Goal: Transaction & Acquisition: Purchase product/service

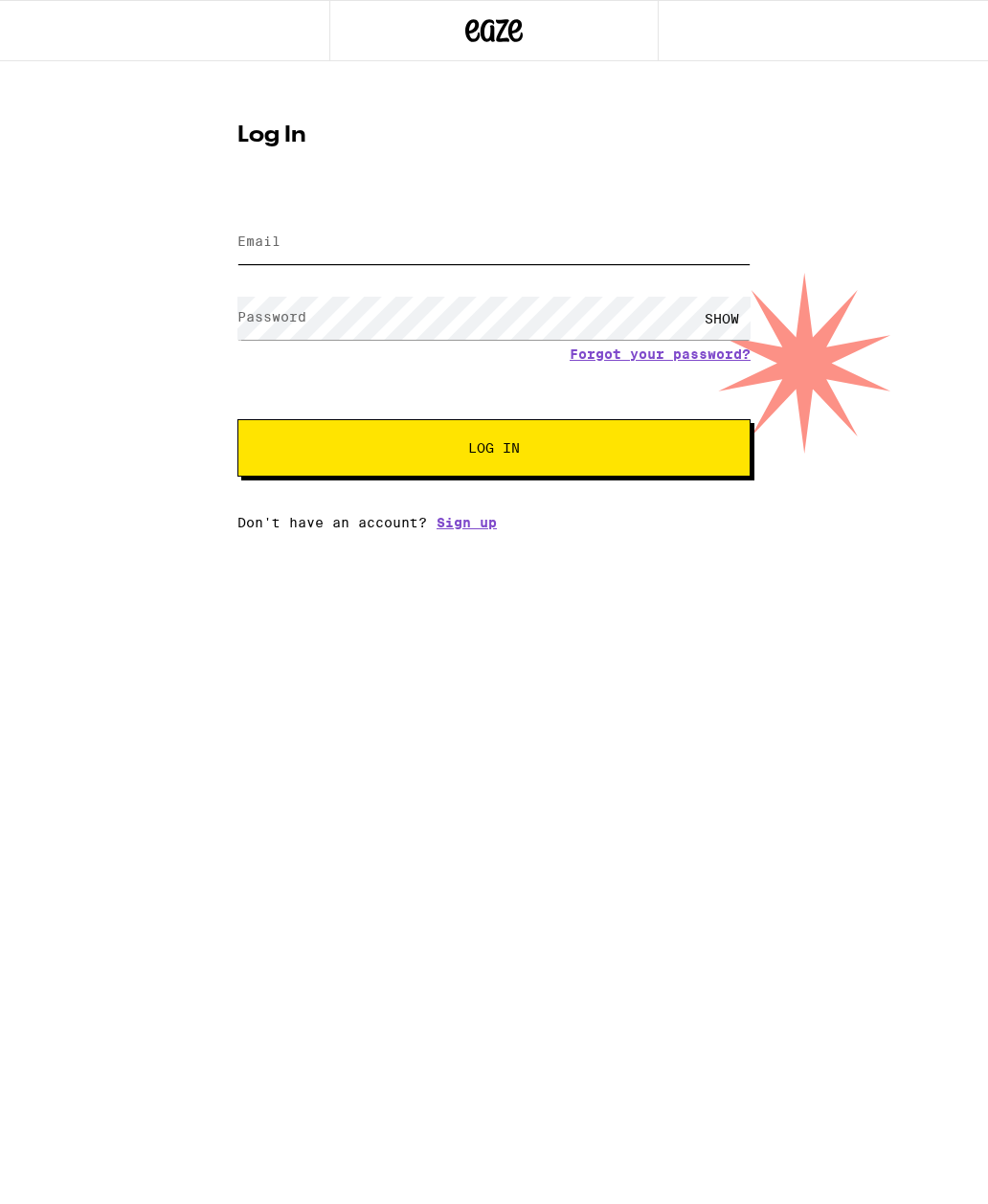
type input "[EMAIL_ADDRESS][DOMAIN_NAME]"
click at [494, 451] on button "Log In" at bounding box center [494, 447] width 513 height 57
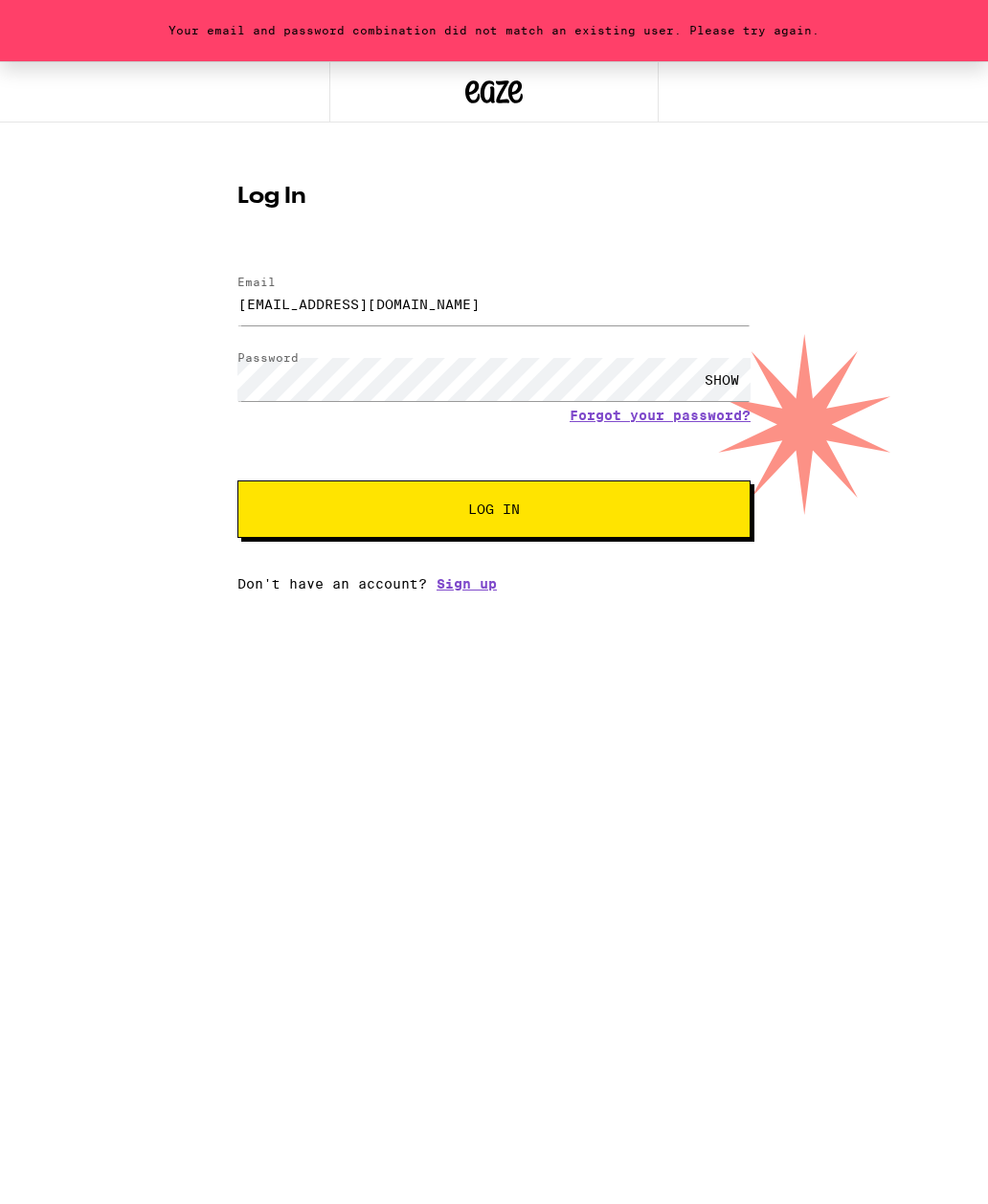
click at [719, 380] on div "SHOW" at bounding box center [721, 379] width 57 height 43
click at [659, 408] on link "Forgot your password?" at bounding box center [660, 415] width 181 height 16
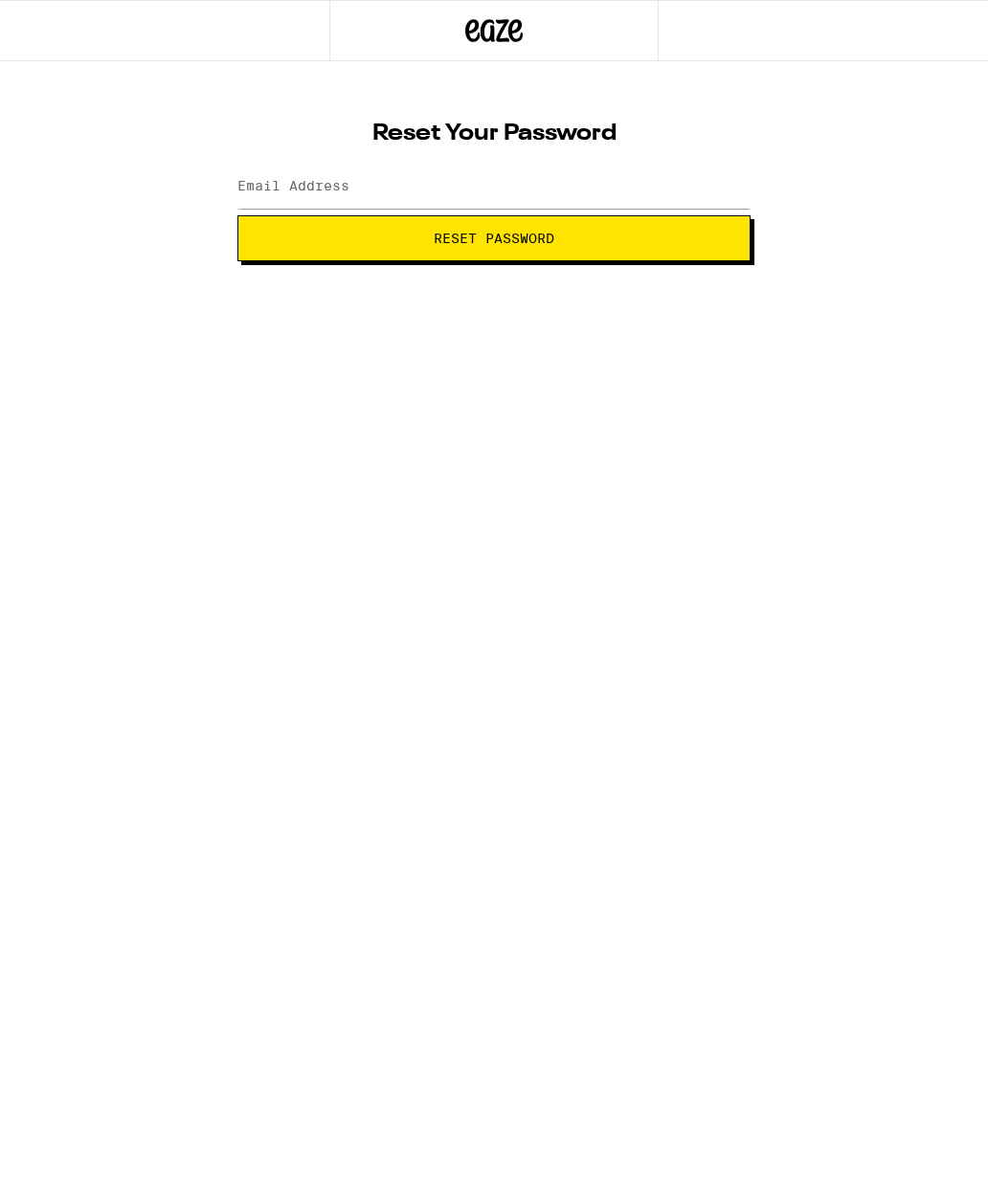
click at [279, 188] on label "Email Address" at bounding box center [293, 186] width 112 height 16
type input "abm4321@gmail.com"
click at [521, 223] on button "Reset Password" at bounding box center [494, 238] width 513 height 46
click at [270, 181] on label "New password" at bounding box center [289, 186] width 103 height 16
click at [361, 150] on div "Change your password New password SHOW Submit" at bounding box center [494, 185] width 551 height 152
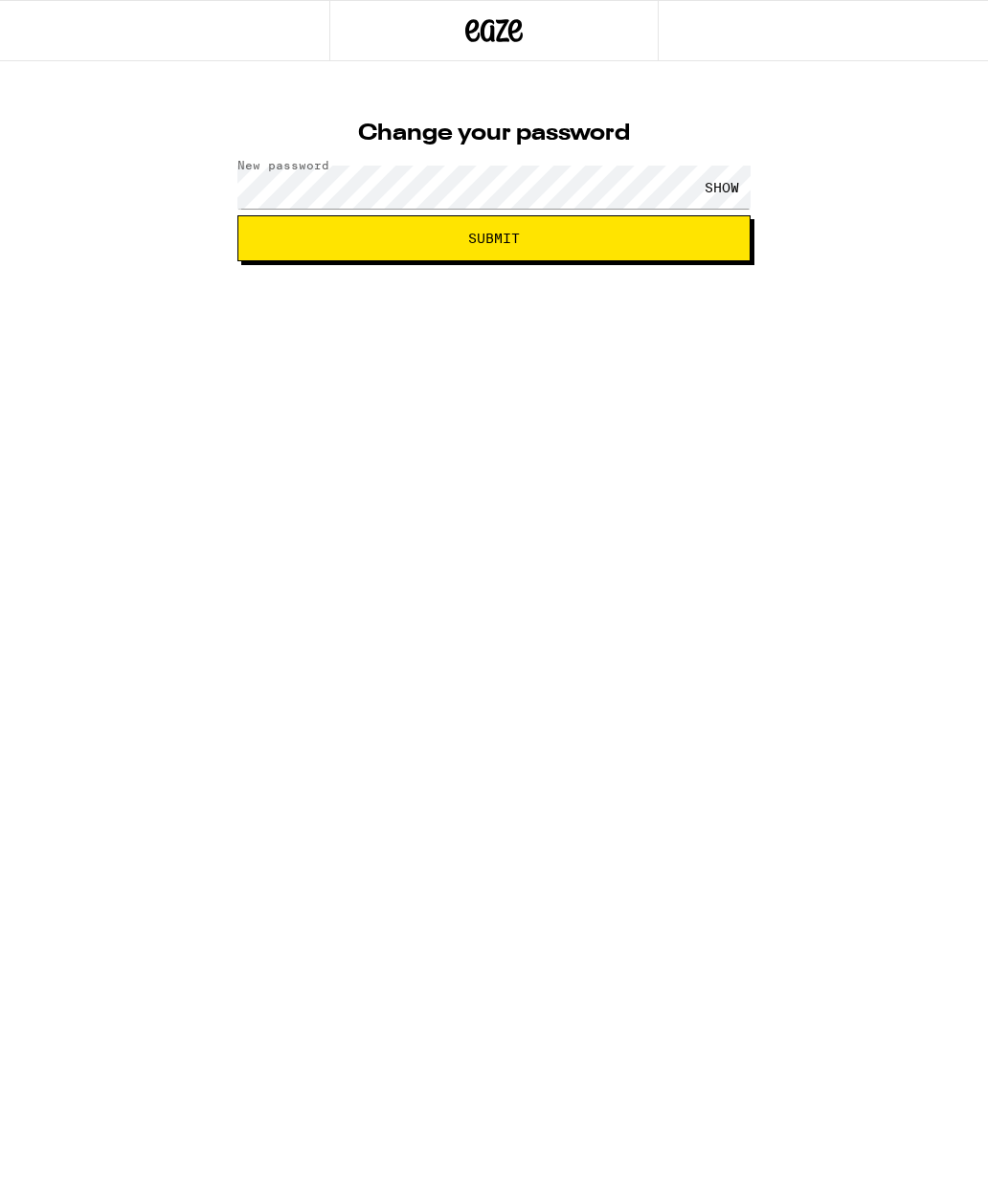
click at [504, 232] on span "Submit" at bounding box center [493, 239] width 52 height 14
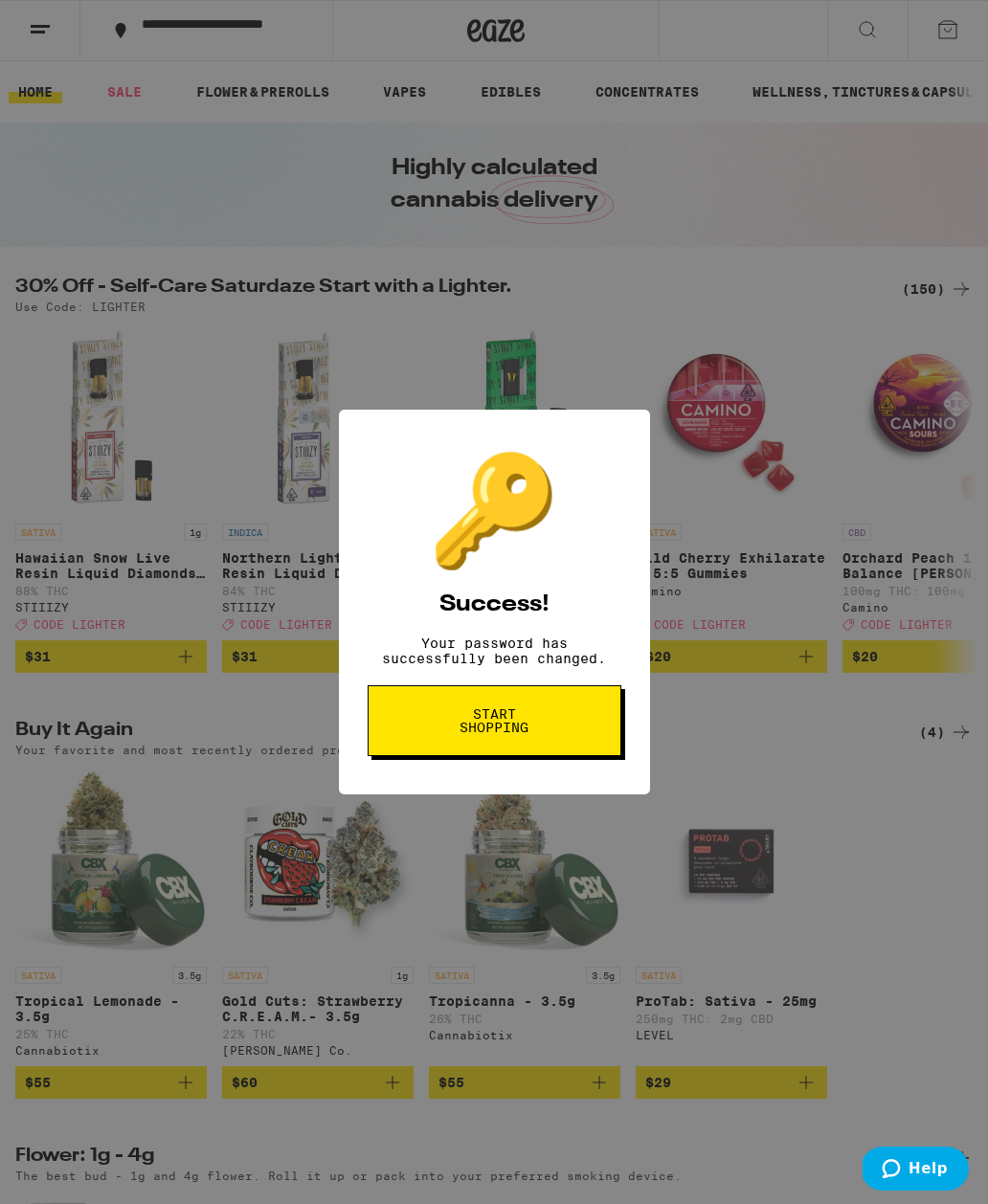
click at [0, 0] on span "Start shopping" at bounding box center [0, 0] width 0 height 0
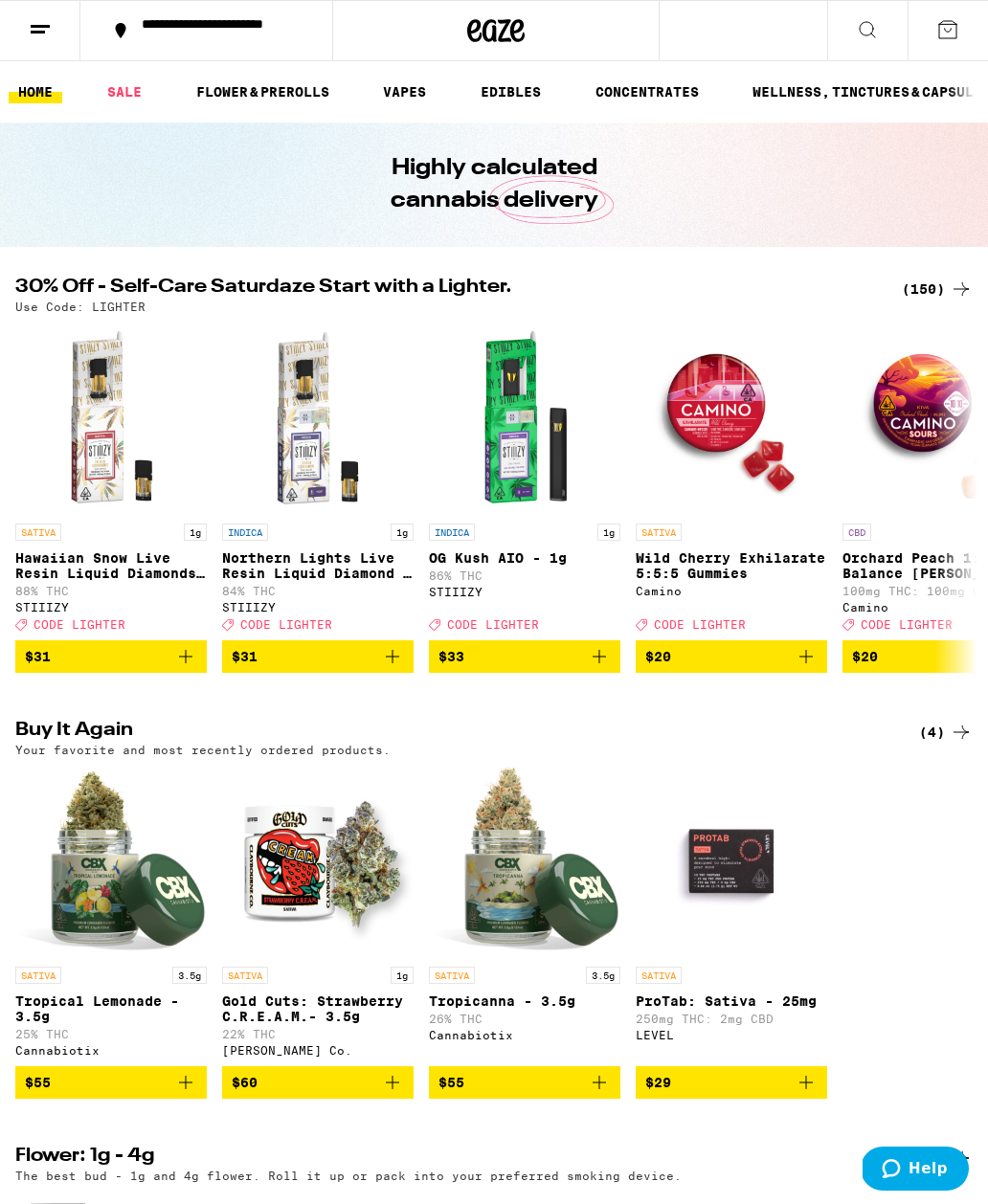
click at [514, 94] on link "EDIBLES" at bounding box center [511, 93] width 80 height 23
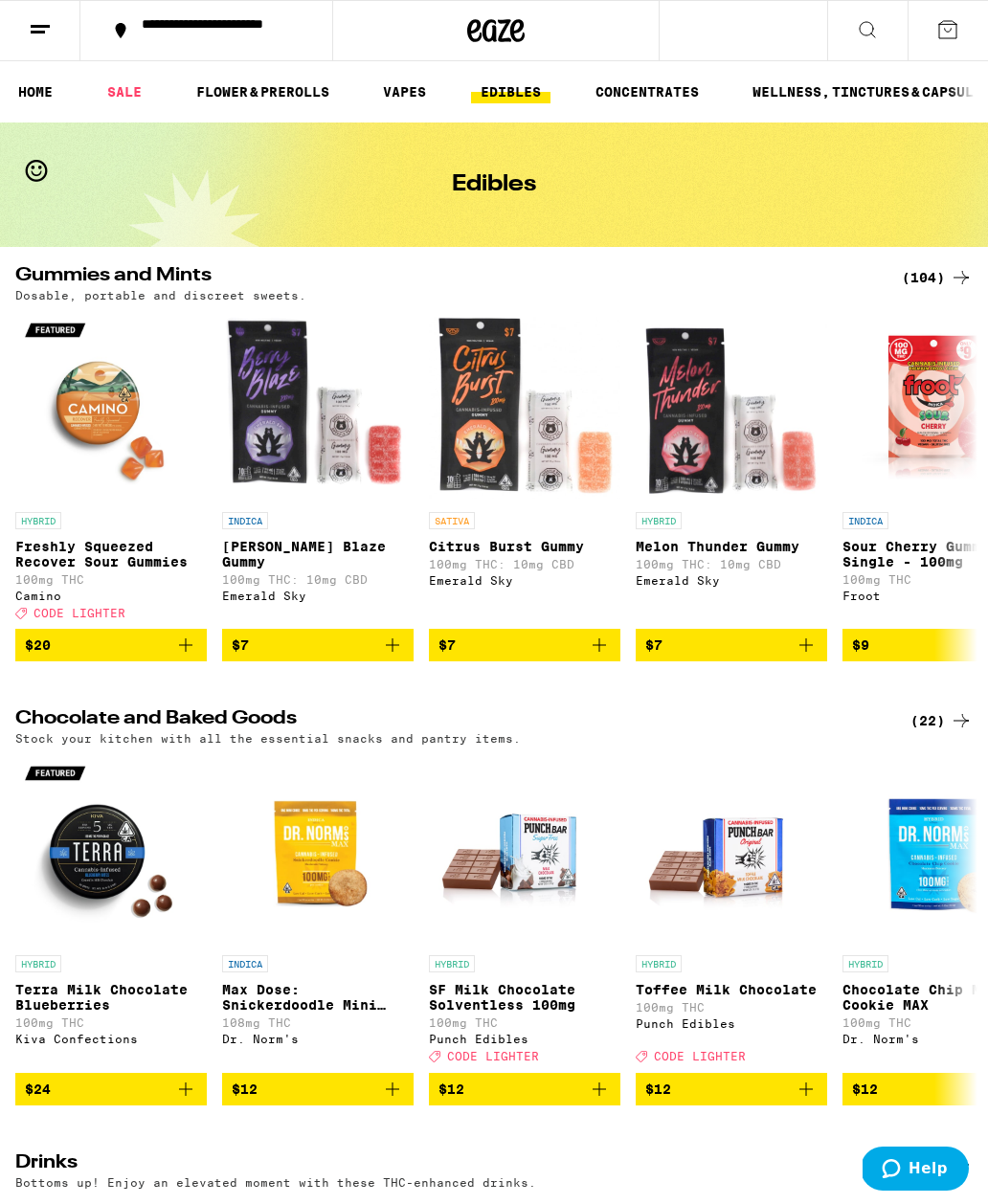
click at [41, 26] on line at bounding box center [40, 26] width 19 height 0
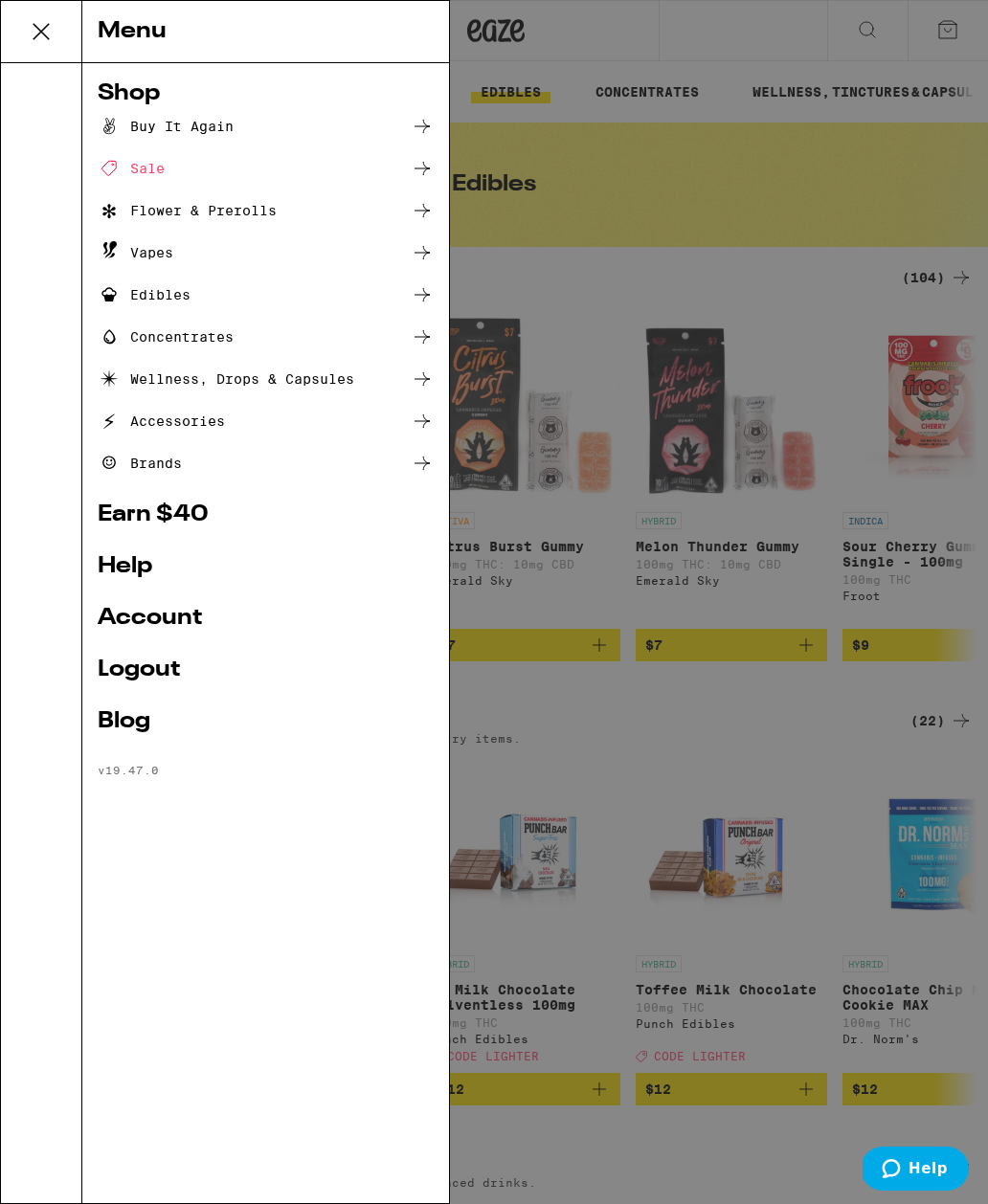
click at [154, 340] on div "Concentrates" at bounding box center [165, 337] width 135 height 23
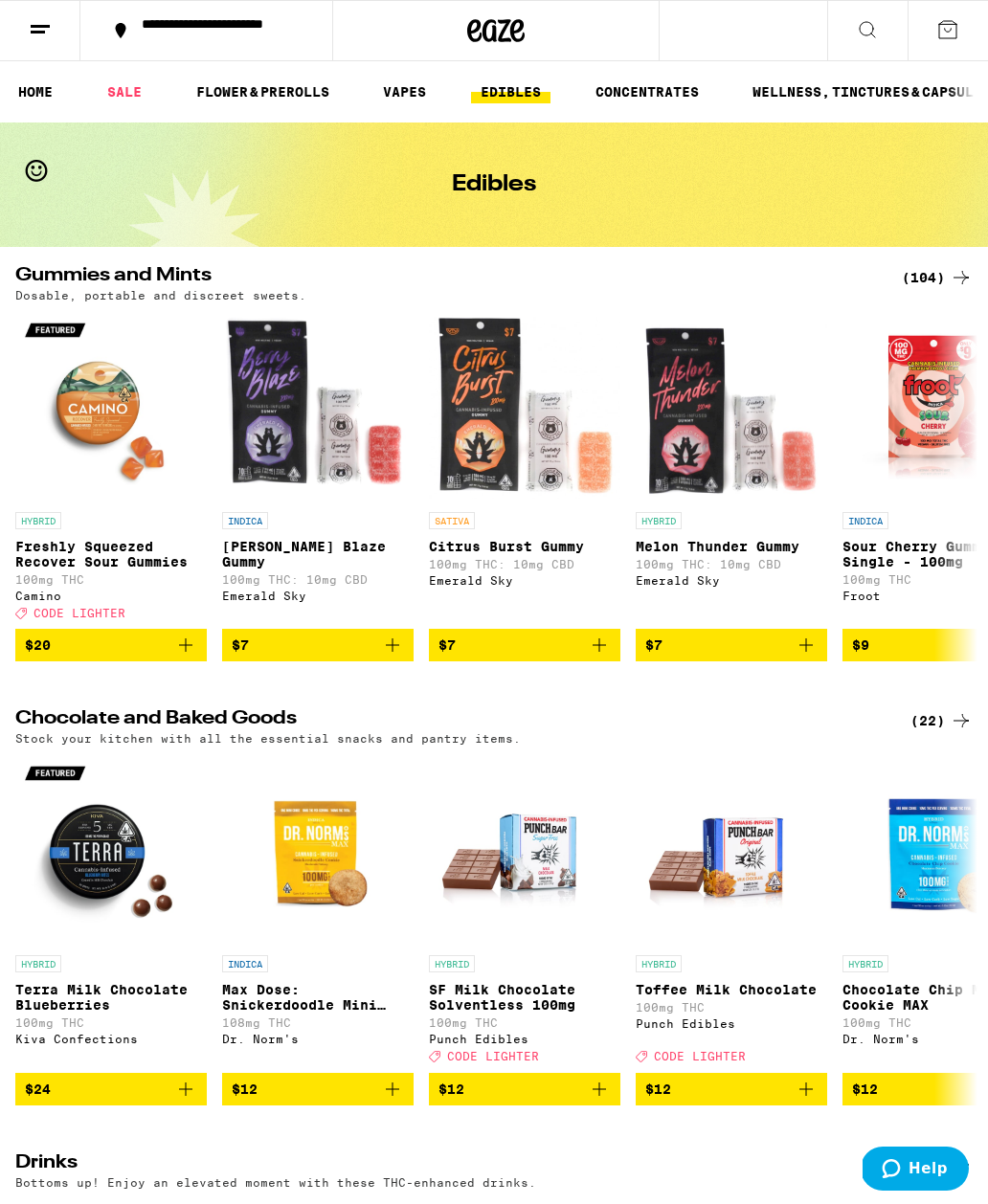
click at [28, 30] on icon at bounding box center [40, 30] width 23 height 23
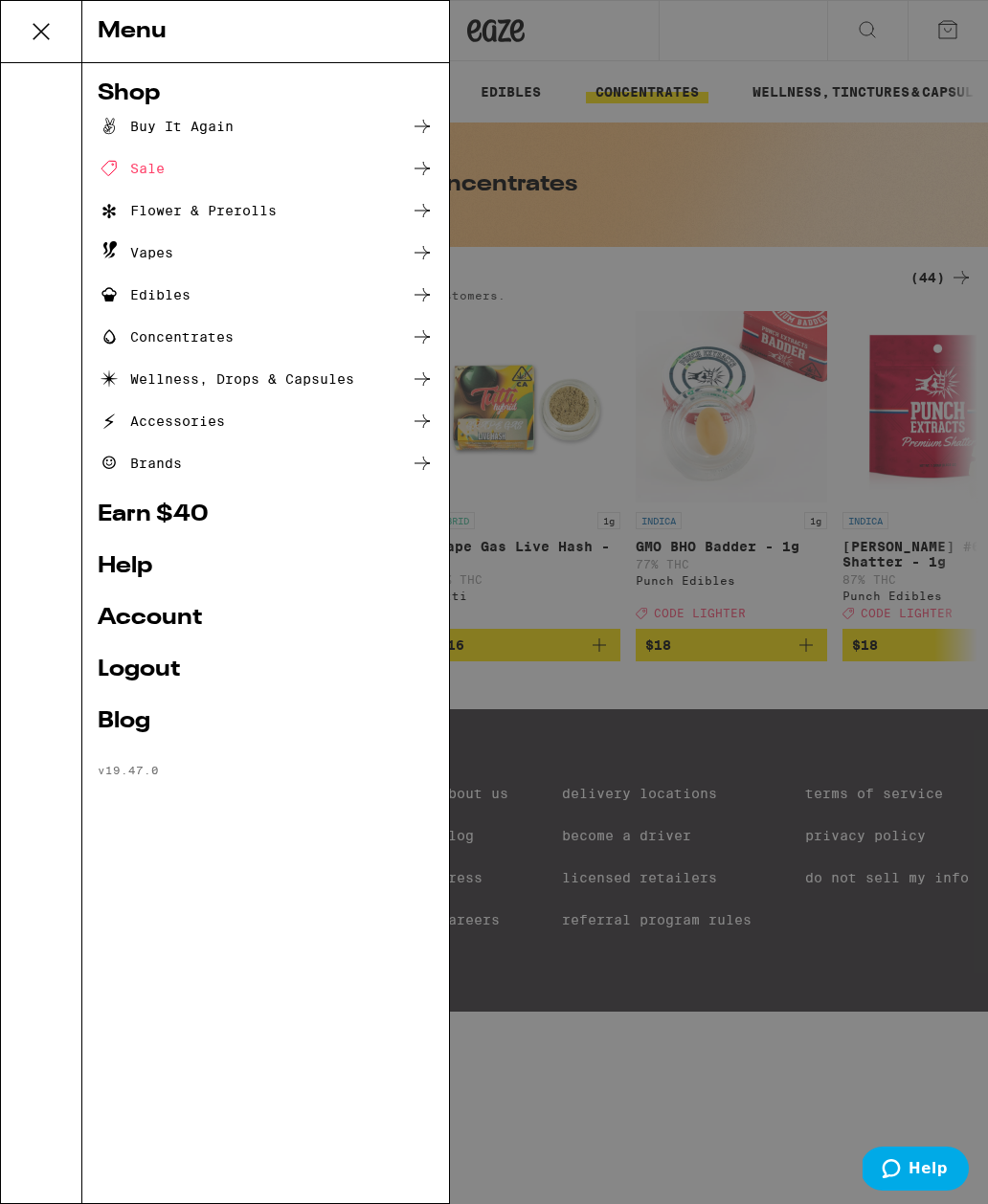
click at [170, 296] on div "Edibles" at bounding box center [143, 295] width 93 height 23
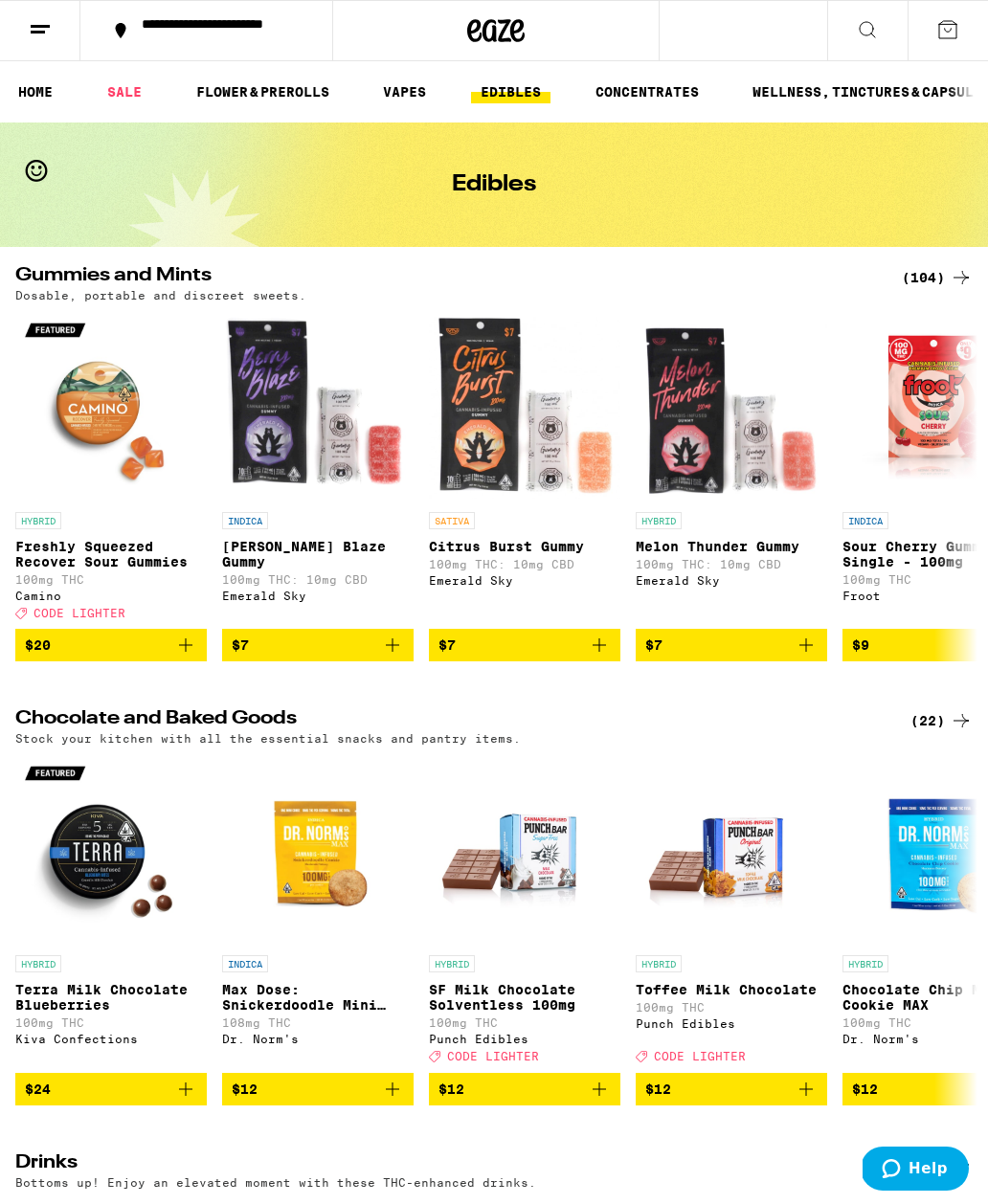
click at [957, 275] on icon at bounding box center [961, 278] width 23 height 23
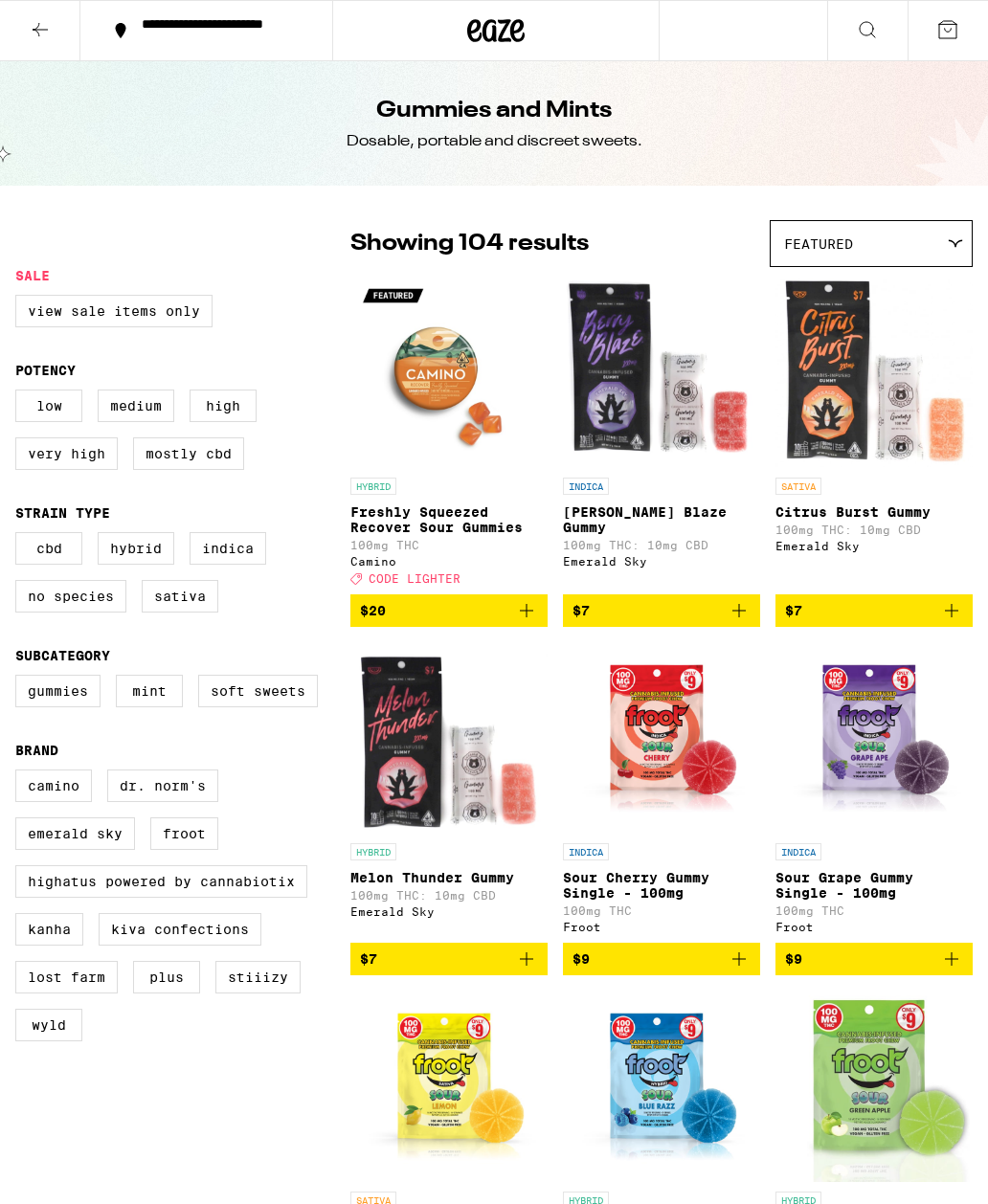
click at [936, 265] on div "Featured" at bounding box center [871, 244] width 201 height 45
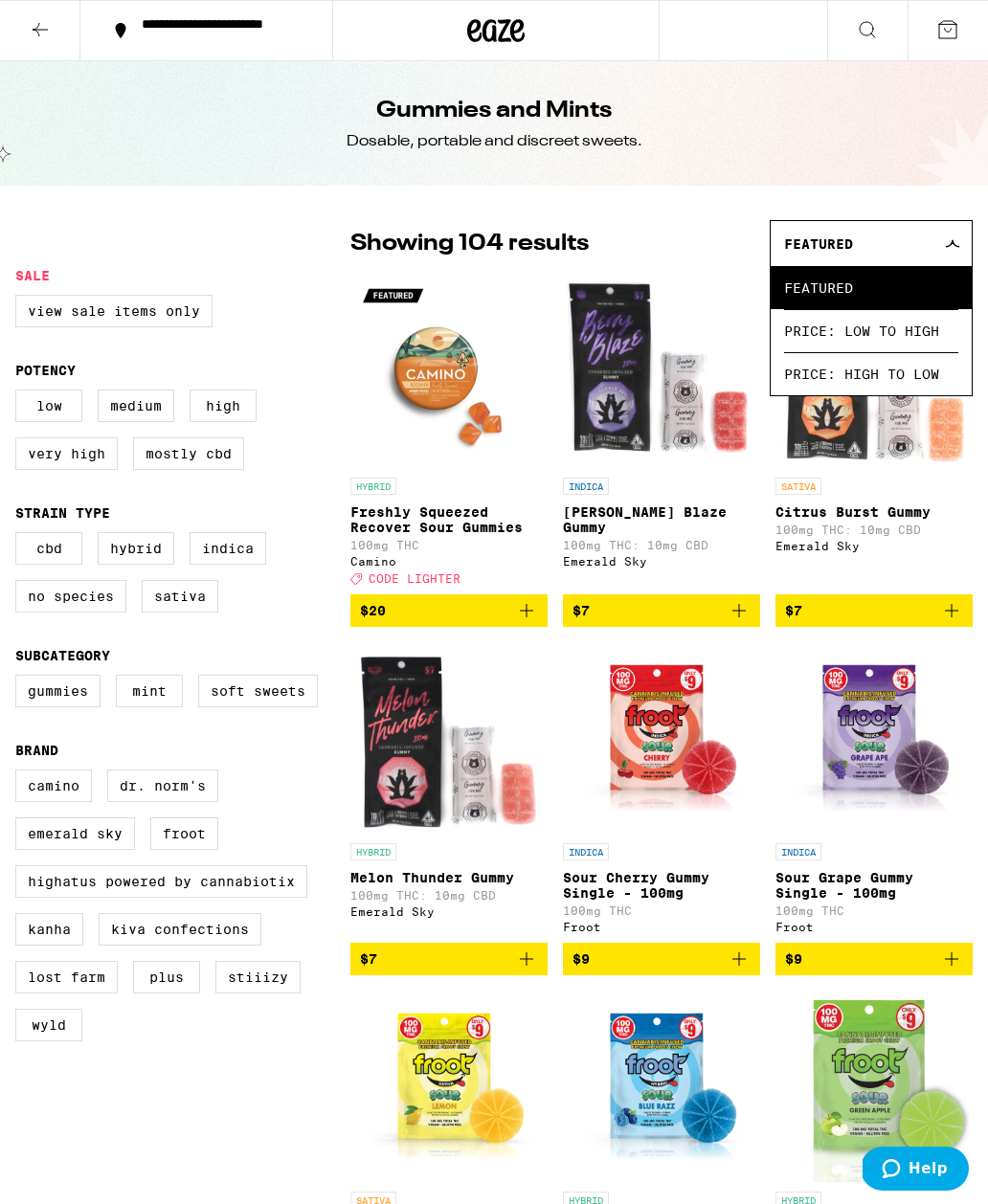
click at [136, 565] on label "Hybrid" at bounding box center [135, 547] width 77 height 32
click at [20, 536] on input "Hybrid" at bounding box center [19, 535] width 1 height 1
checkbox input "true"
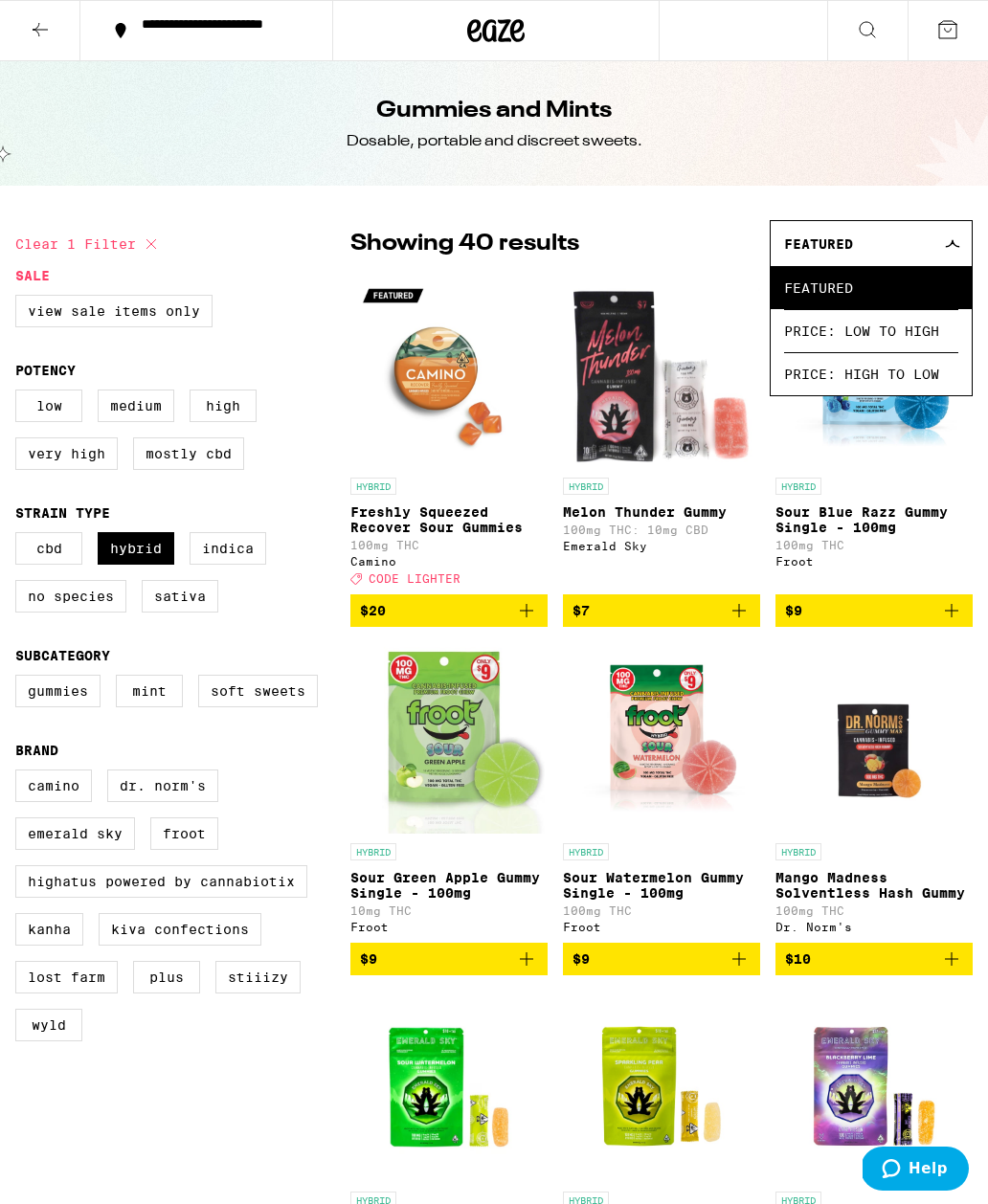
click at [192, 613] on label "Sativa" at bounding box center [179, 595] width 77 height 32
click at [20, 536] on input "Sativa" at bounding box center [19, 535] width 1 height 1
checkbox input "true"
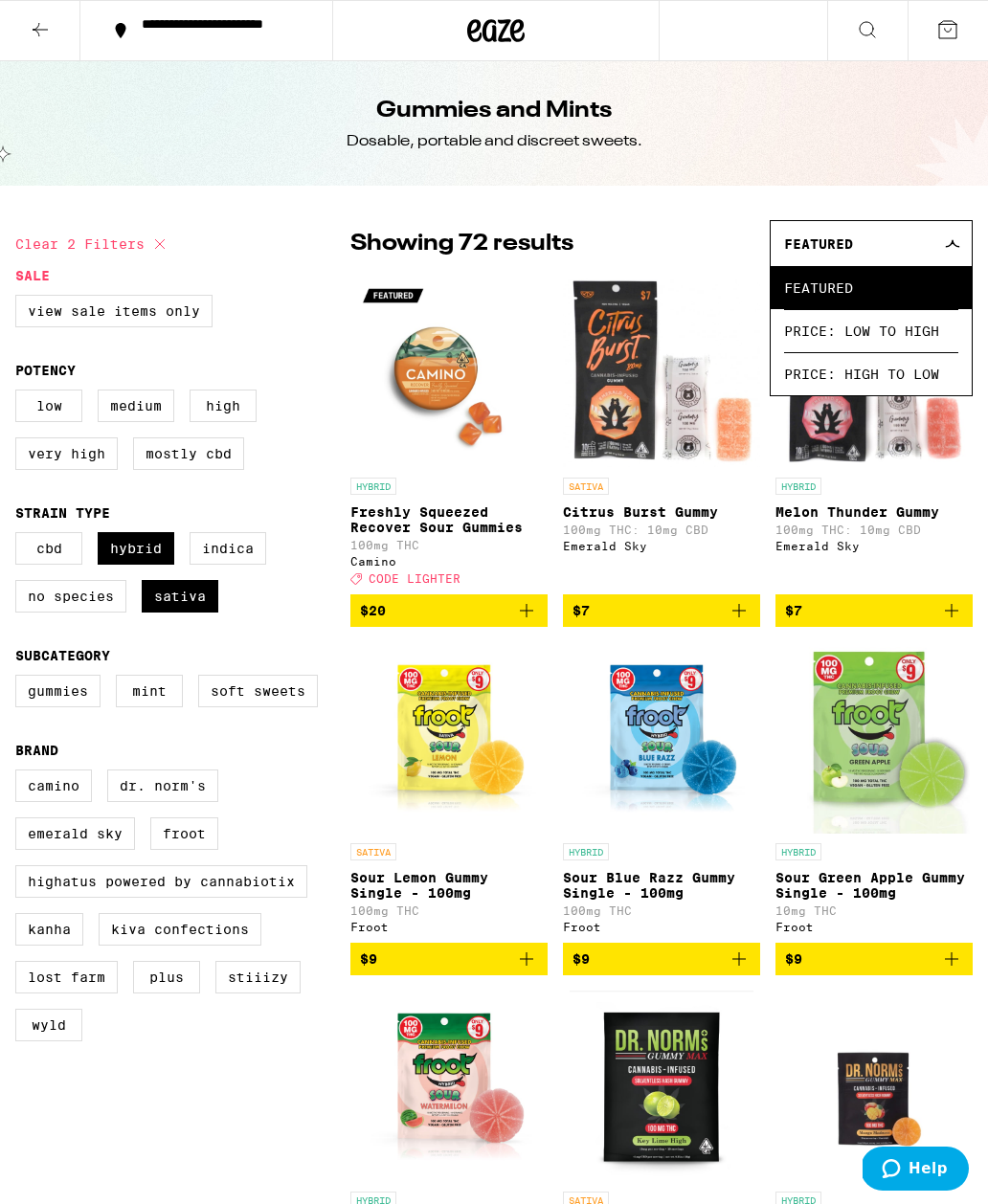
click at [138, 704] on label "Mint" at bounding box center [149, 690] width 67 height 32
click at [20, 678] on input "Mint" at bounding box center [19, 677] width 1 height 1
checkbox input "true"
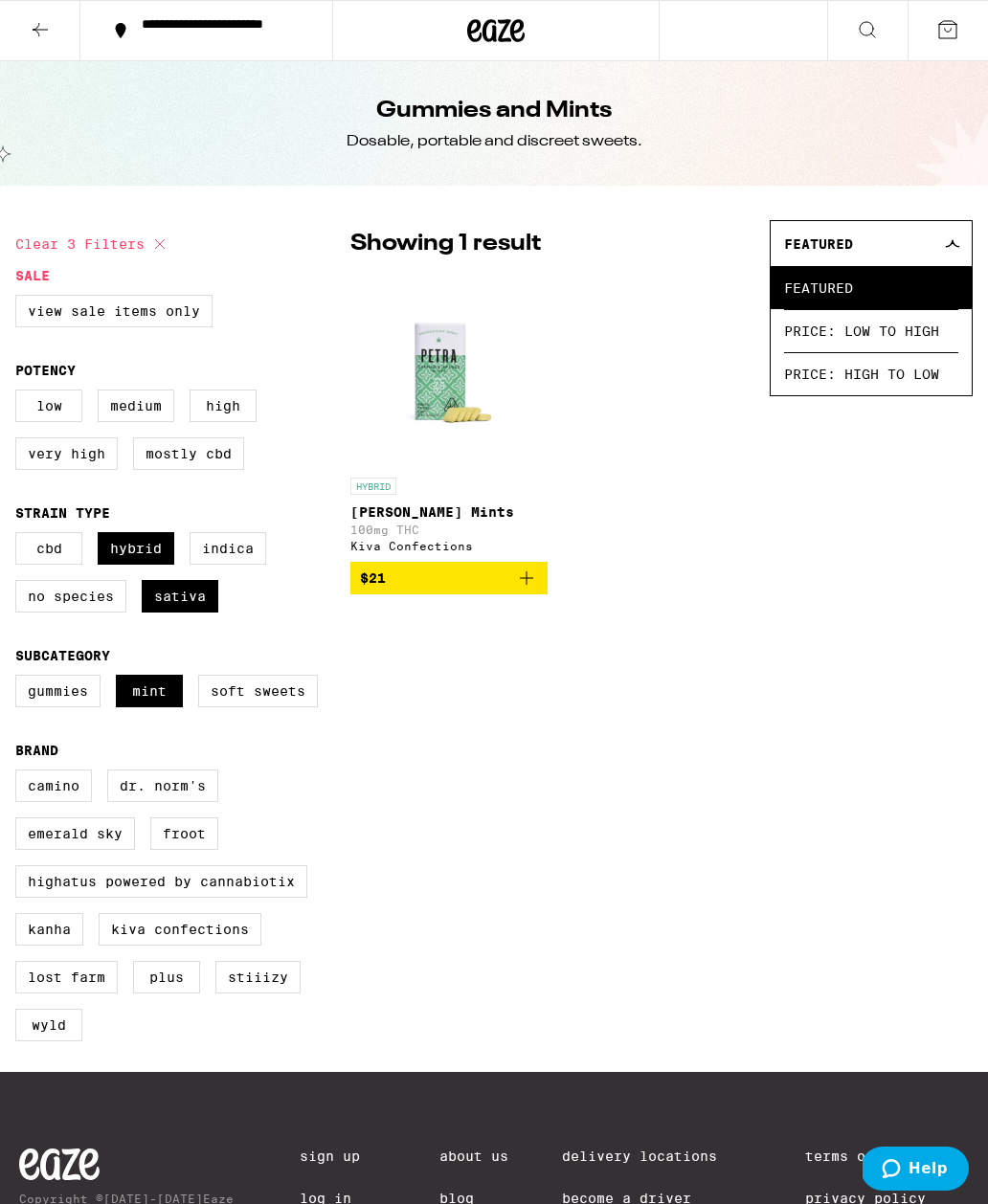
click at [619, 789] on div "Clear 3 filters Sale View Sale Items Only Potency Low Medium High Very High Mos…" at bounding box center [494, 638] width 988 height 867
click at [889, 168] on div "Gummies and Mints Dosable, portable and discreet sweets." at bounding box center [494, 124] width 988 height 125
click at [456, 552] on div "Kiva Confections" at bounding box center [449, 546] width 197 height 13
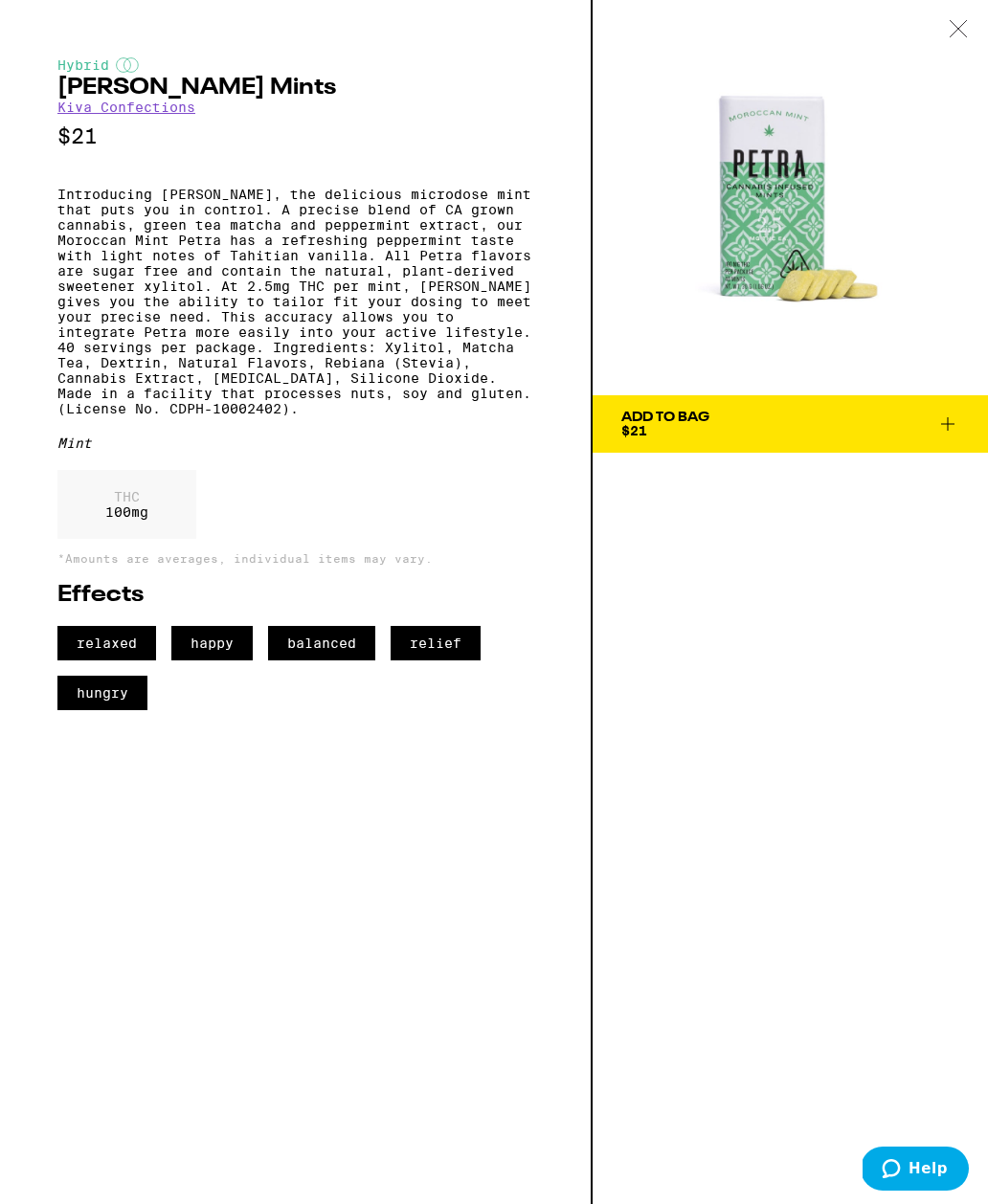
click at [956, 418] on icon at bounding box center [948, 424] width 23 height 23
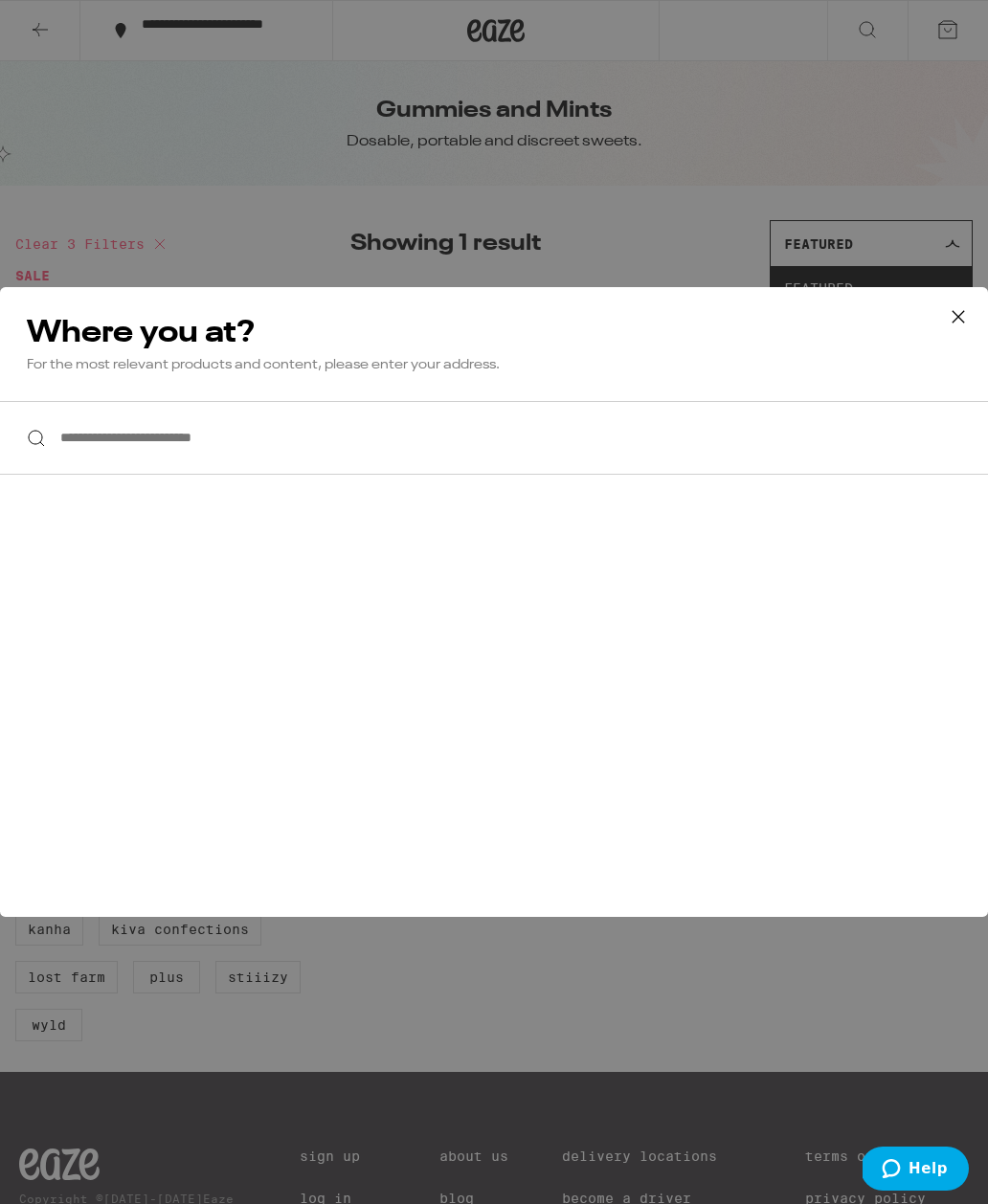
click at [83, 442] on input "**********" at bounding box center [494, 438] width 988 height 74
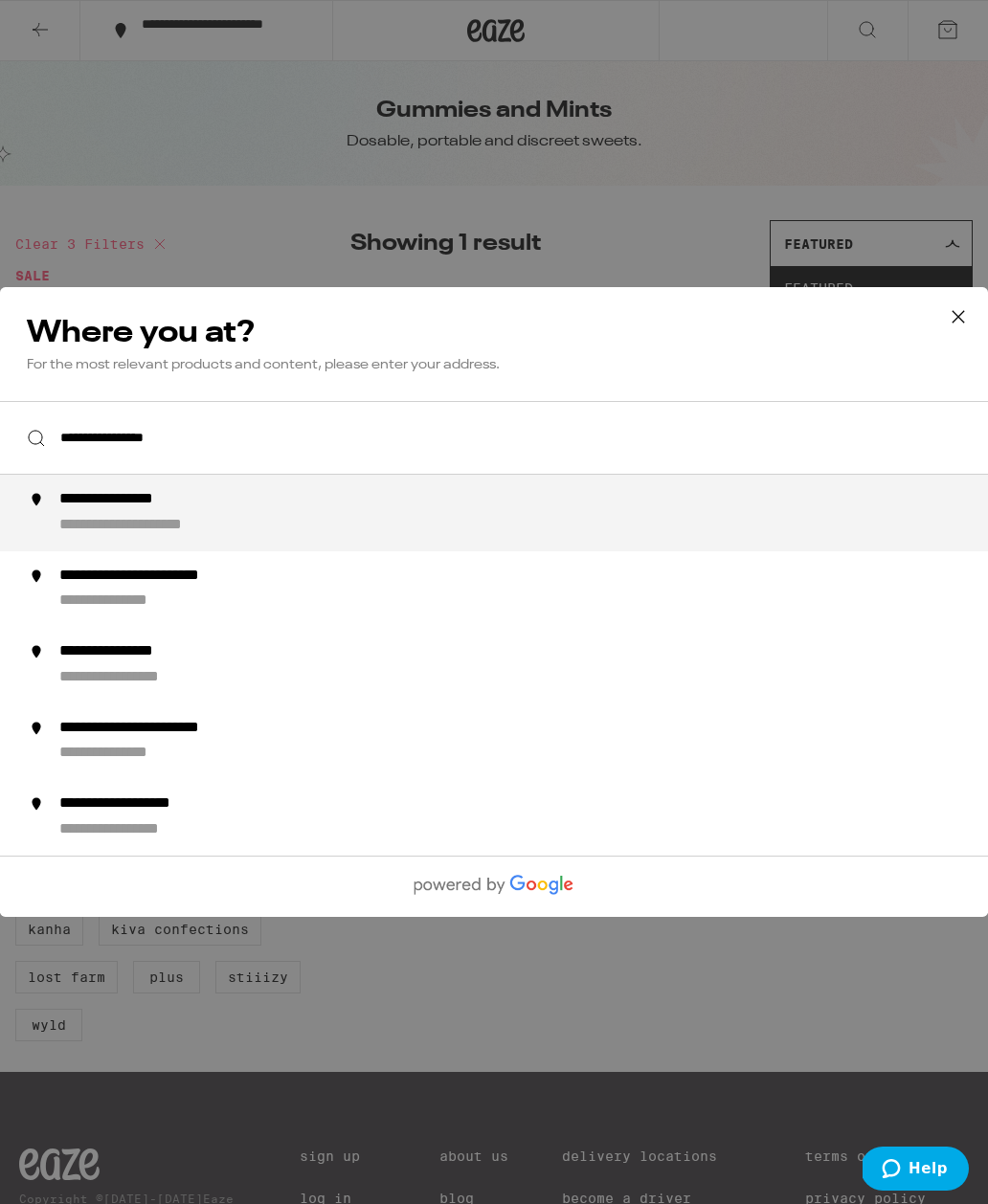
click at [181, 518] on div "**********" at bounding box center [532, 512] width 945 height 46
type input "**********"
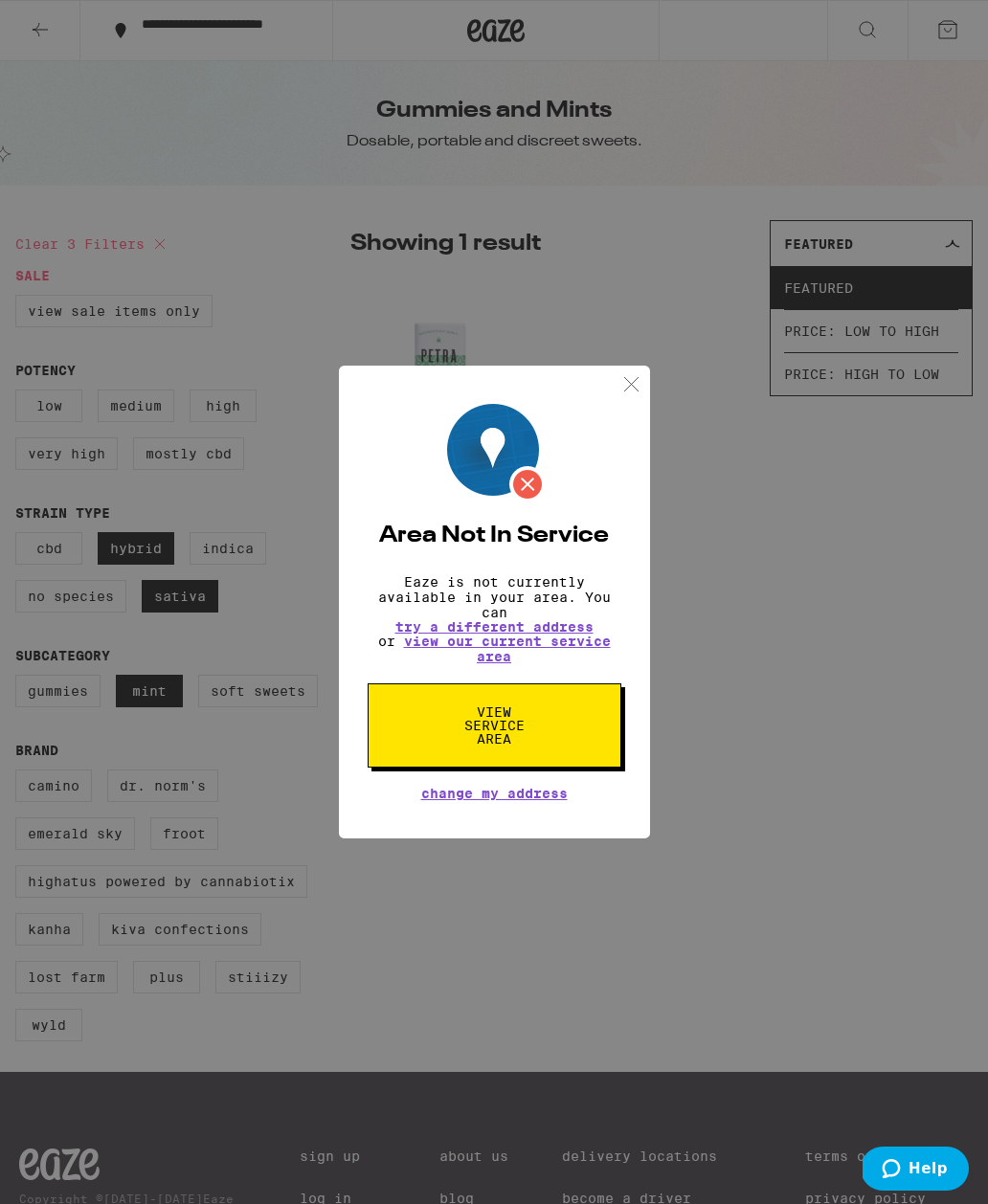
click at [635, 394] on div "Area Not In Service Eaze is not currently available in your area. You can try a…" at bounding box center [494, 601] width 311 height 472
click at [634, 372] on img at bounding box center [631, 384] width 24 height 24
click at [634, 368] on div "HYBRID Petra Moroccan Mints 100mg THC Kiva Confections $21" at bounding box center [662, 435] width 622 height 318
